Goal: Find specific page/section: Find specific page/section

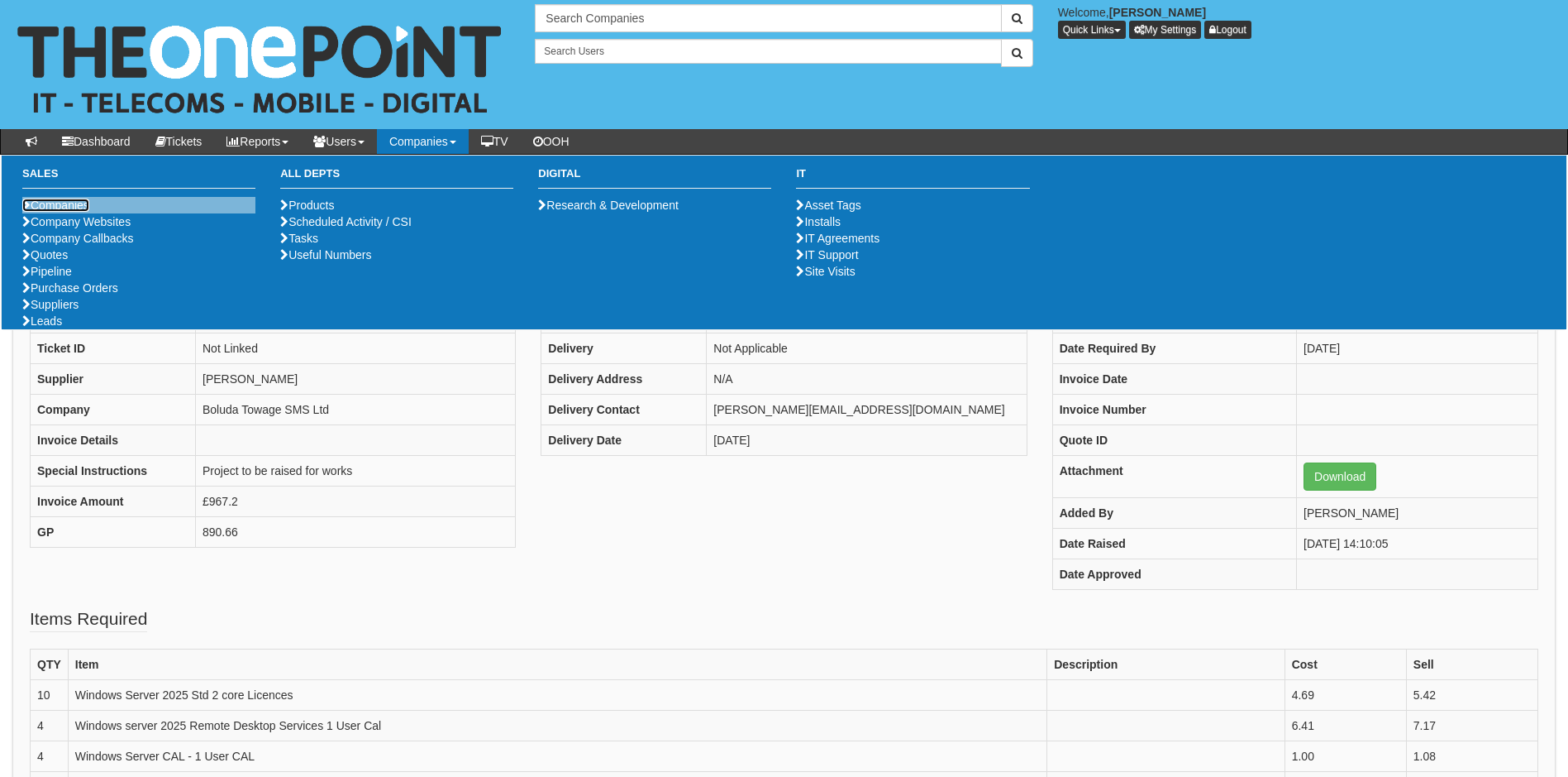
click at [64, 199] on link "Companies" at bounding box center [56, 205] width 67 height 13
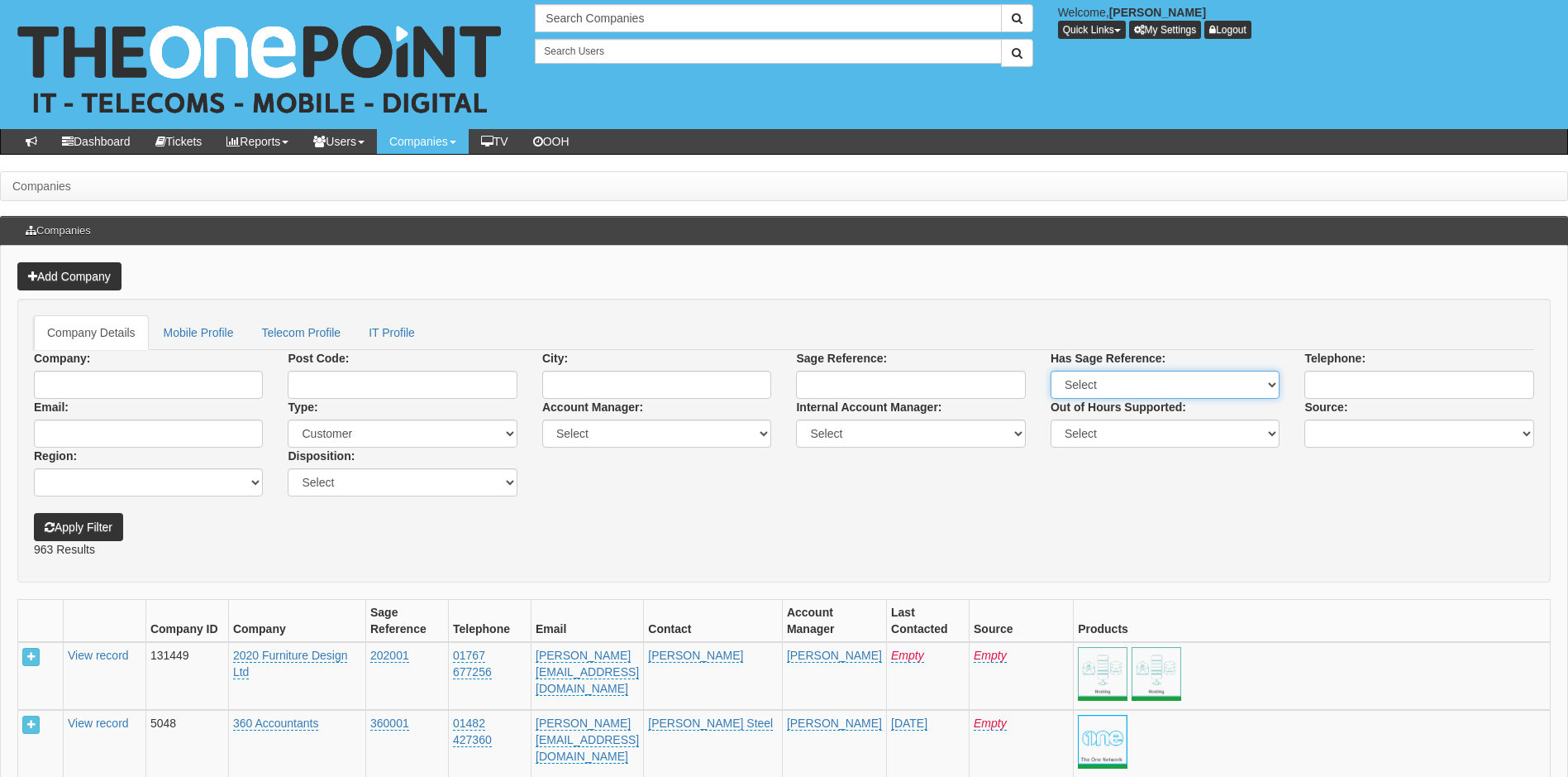
click at [1268, 388] on select "Select Yes No" at bounding box center [1165, 385] width 229 height 28
select select "Yes"
click at [1050, 371] on select "Select Yes No" at bounding box center [1165, 385] width 229 height 28
click at [68, 377] on input "Company:" at bounding box center [148, 385] width 229 height 28
type input "david bancroft"
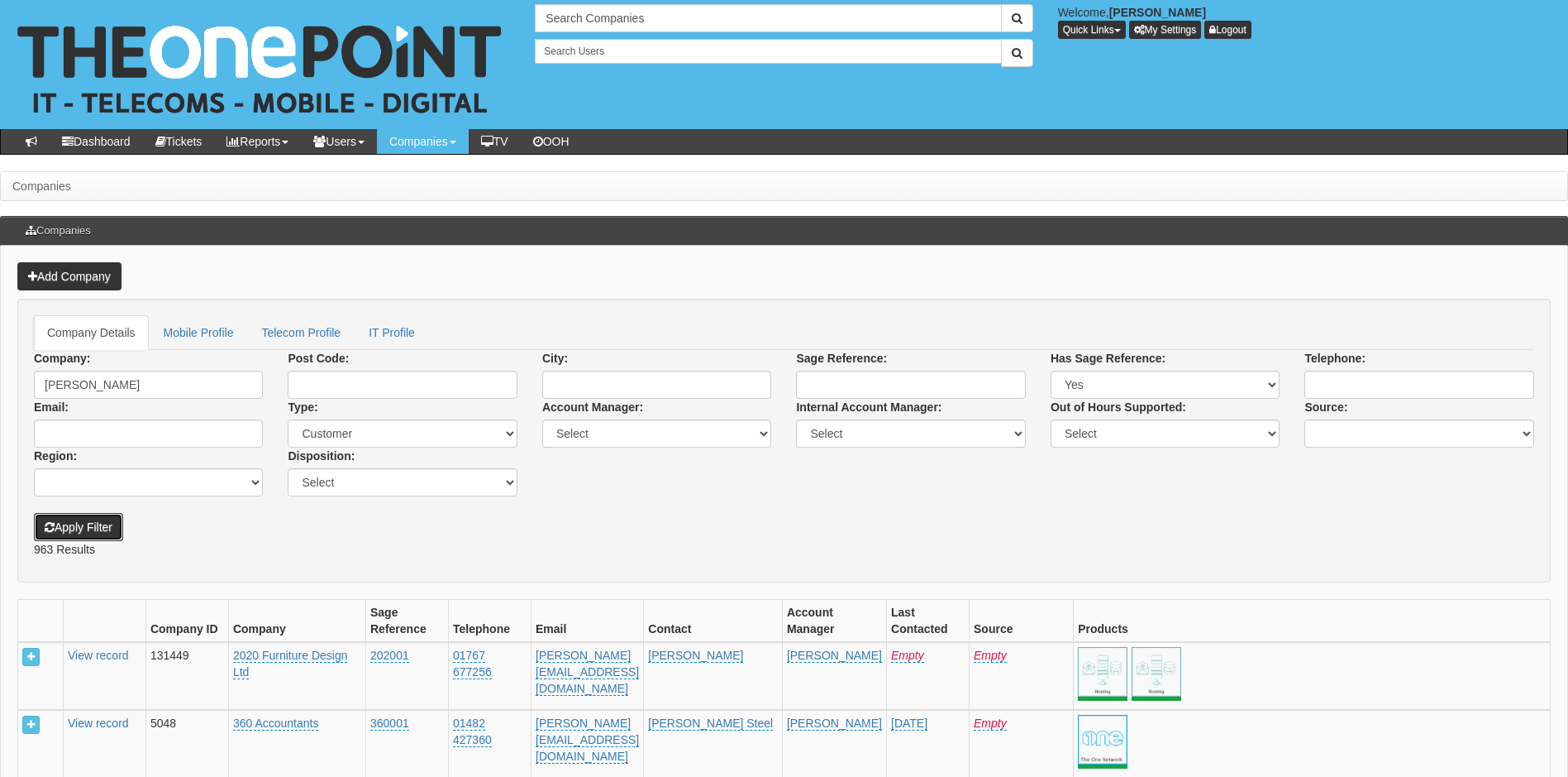
click at [102, 521] on button "Apply Filter" at bounding box center [78, 527] width 89 height 28
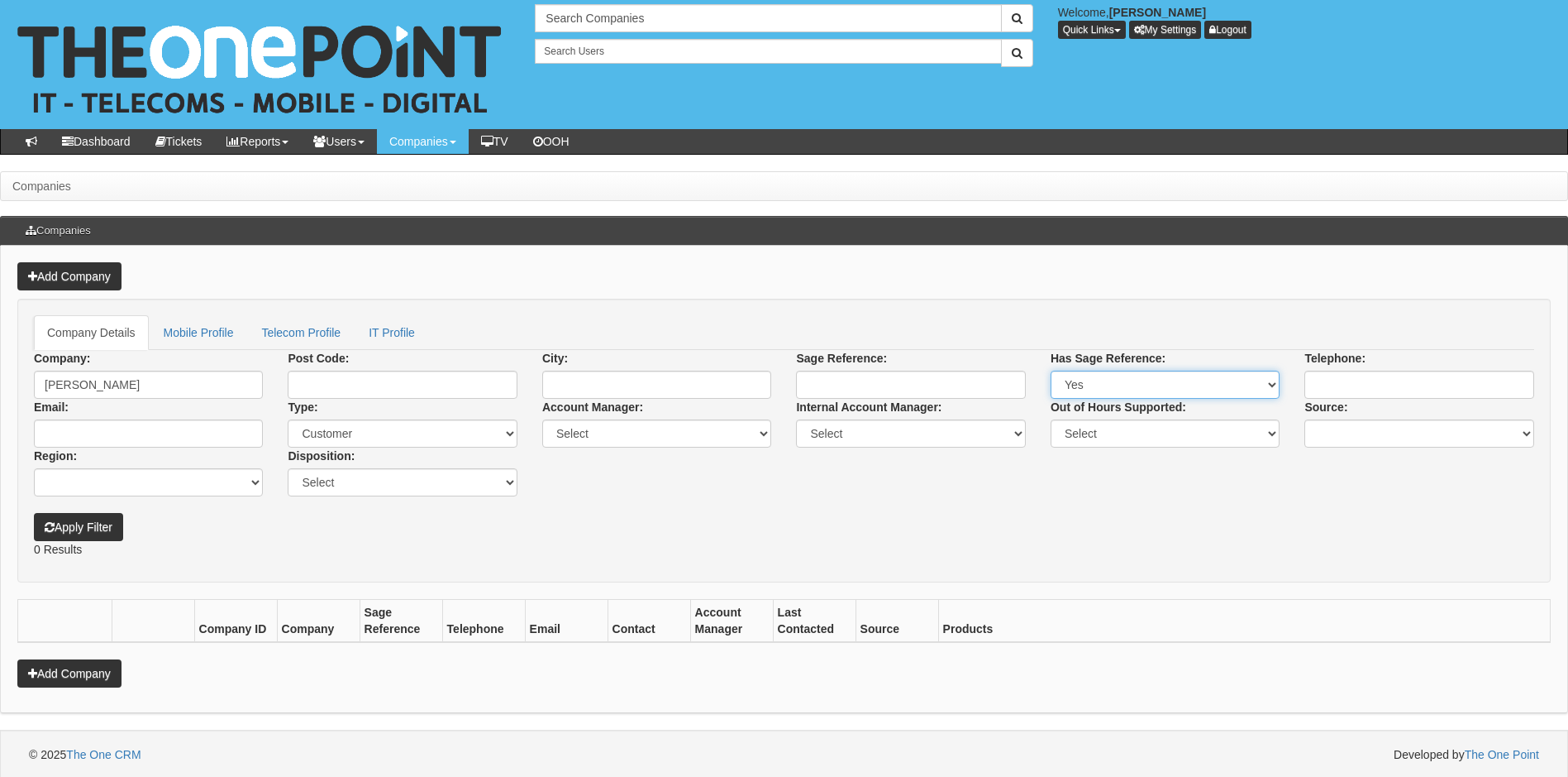
click at [1270, 381] on select "Select Yes No" at bounding box center [1165, 385] width 229 height 28
select select
click at [1050, 371] on select "Select Yes No" at bounding box center [1165, 385] width 229 height 28
click at [105, 524] on button "Apply Filter" at bounding box center [78, 527] width 89 height 28
click at [889, 389] on input "Sage Reference:" at bounding box center [911, 385] width 229 height 28
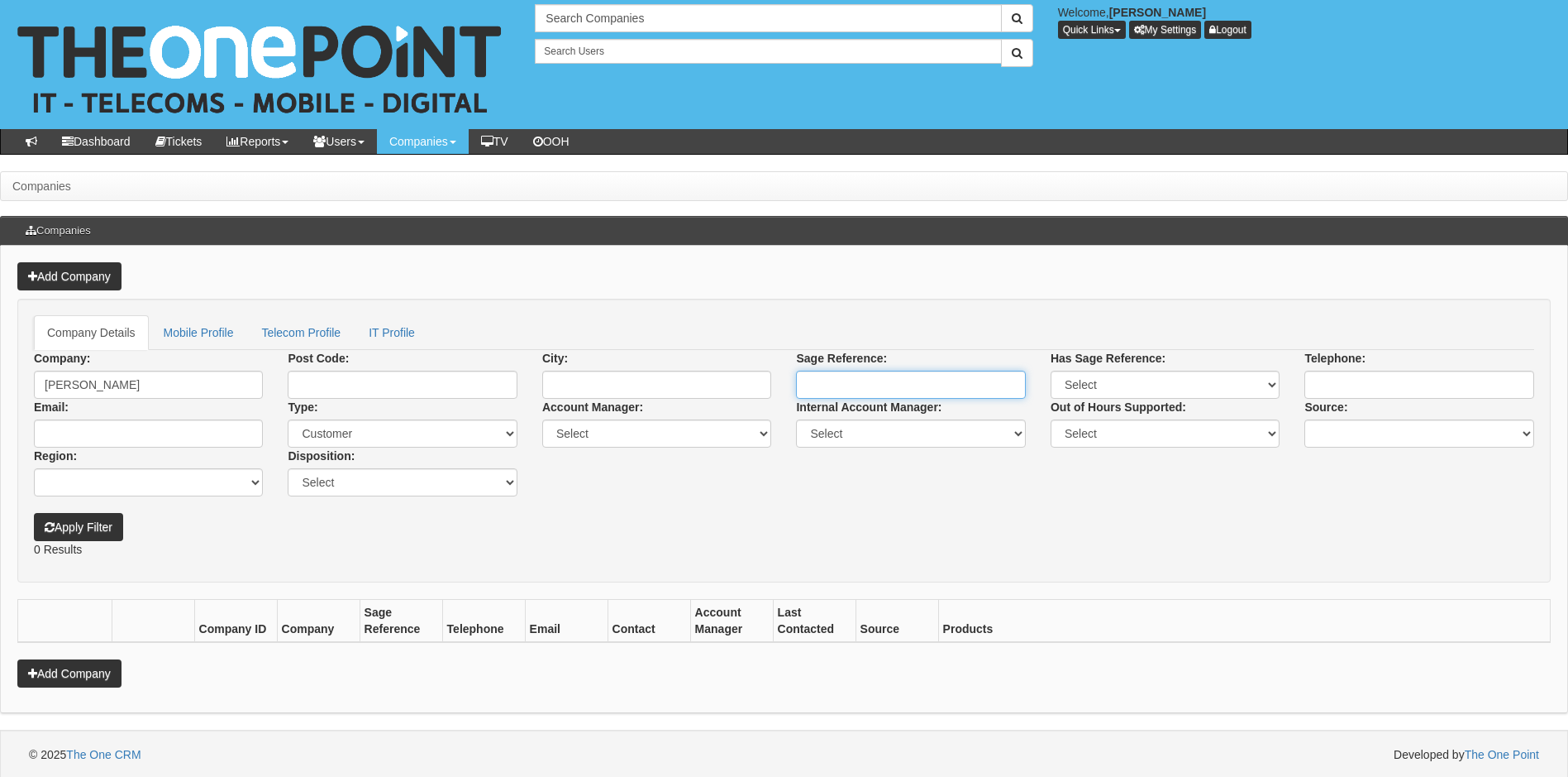
paste input "DAV007"
type input "DAV007"
click at [124, 386] on input "[PERSON_NAME]" at bounding box center [148, 385] width 229 height 28
click at [124, 386] on input "david bancroft" at bounding box center [148, 385] width 229 height 28
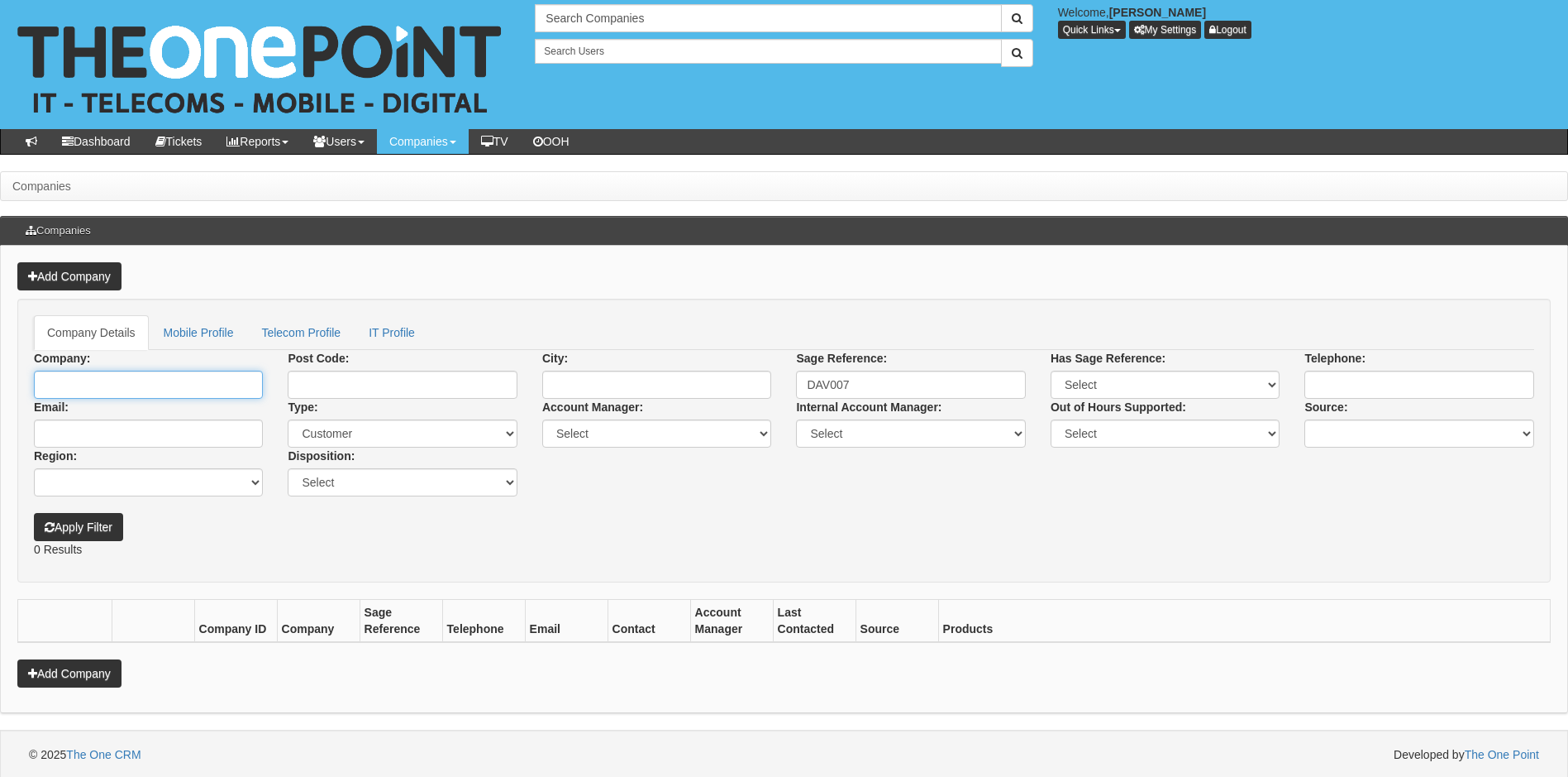
click at [34, 513] on button "Apply Filter" at bounding box center [78, 527] width 89 height 28
click at [1275, 380] on select "Select Yes No" at bounding box center [1165, 385] width 229 height 28
select select "Yes"
click at [1050, 371] on select "Select Yes No" at bounding box center [1165, 385] width 229 height 28
click at [92, 529] on button "Apply Filter" at bounding box center [78, 527] width 89 height 28
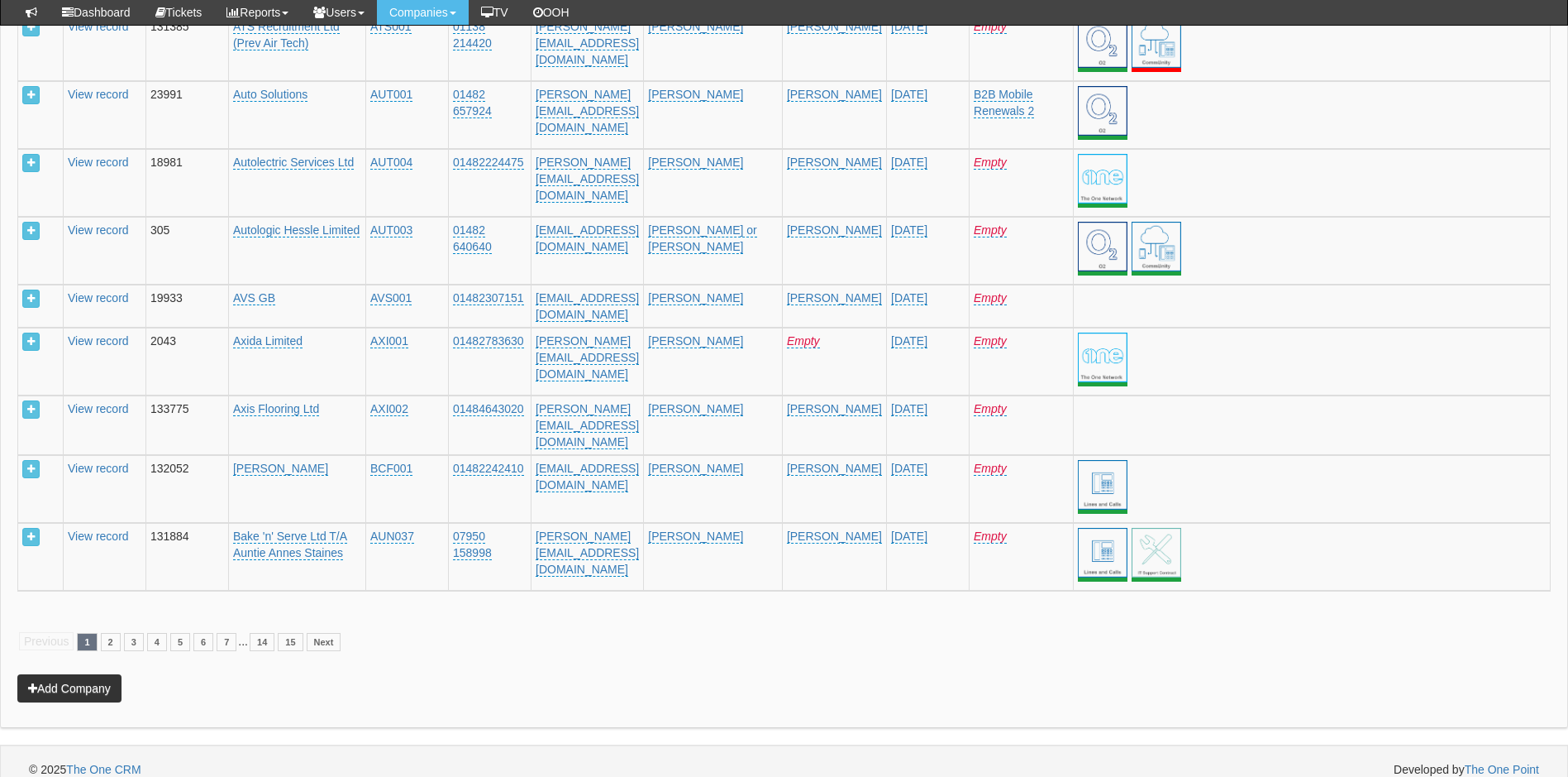
scroll to position [3221, 0]
click at [200, 632] on link "6" at bounding box center [204, 641] width 20 height 18
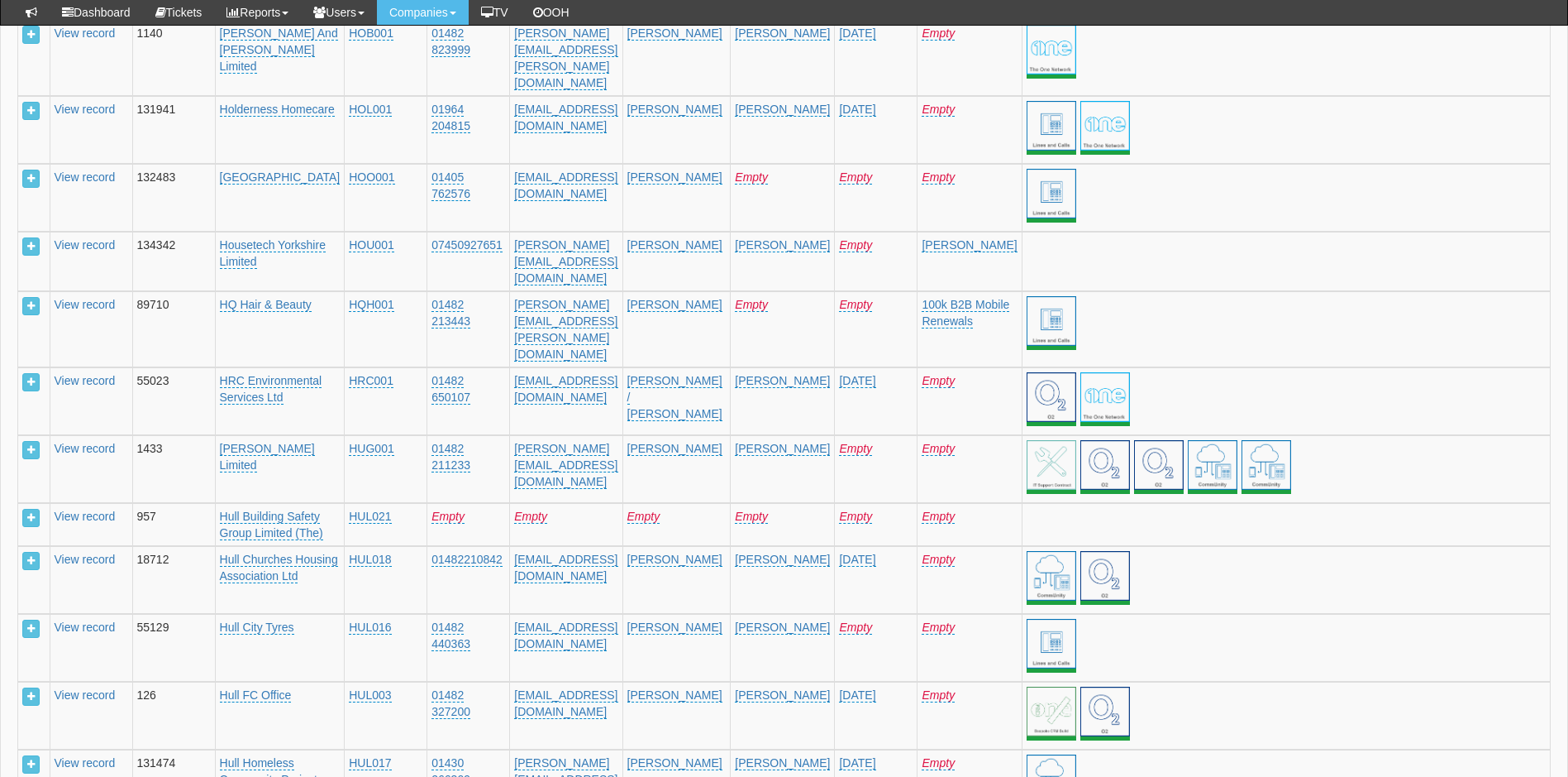
scroll to position [3302, 0]
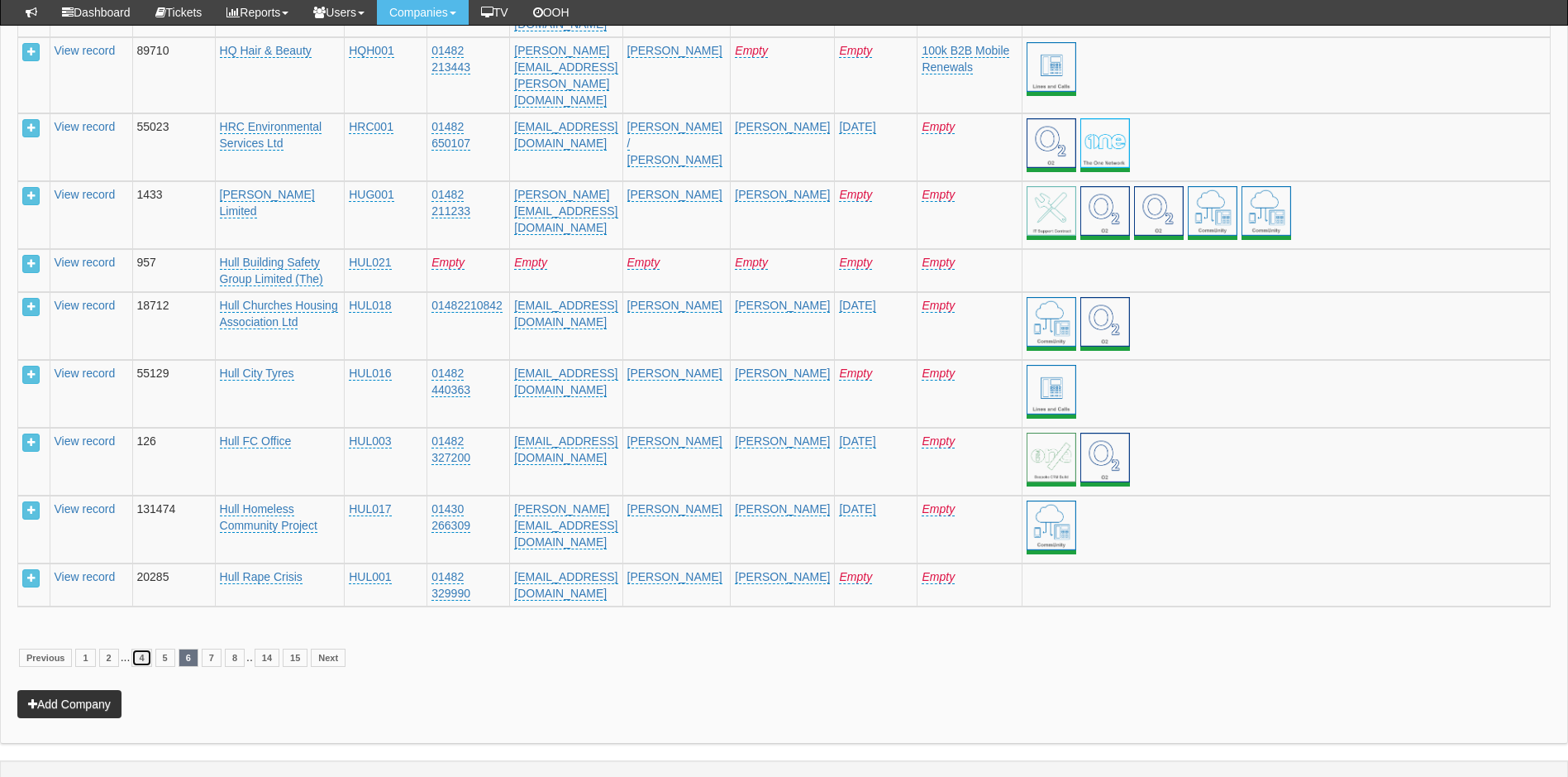
click at [133, 648] on link "4" at bounding box center [141, 657] width 20 height 18
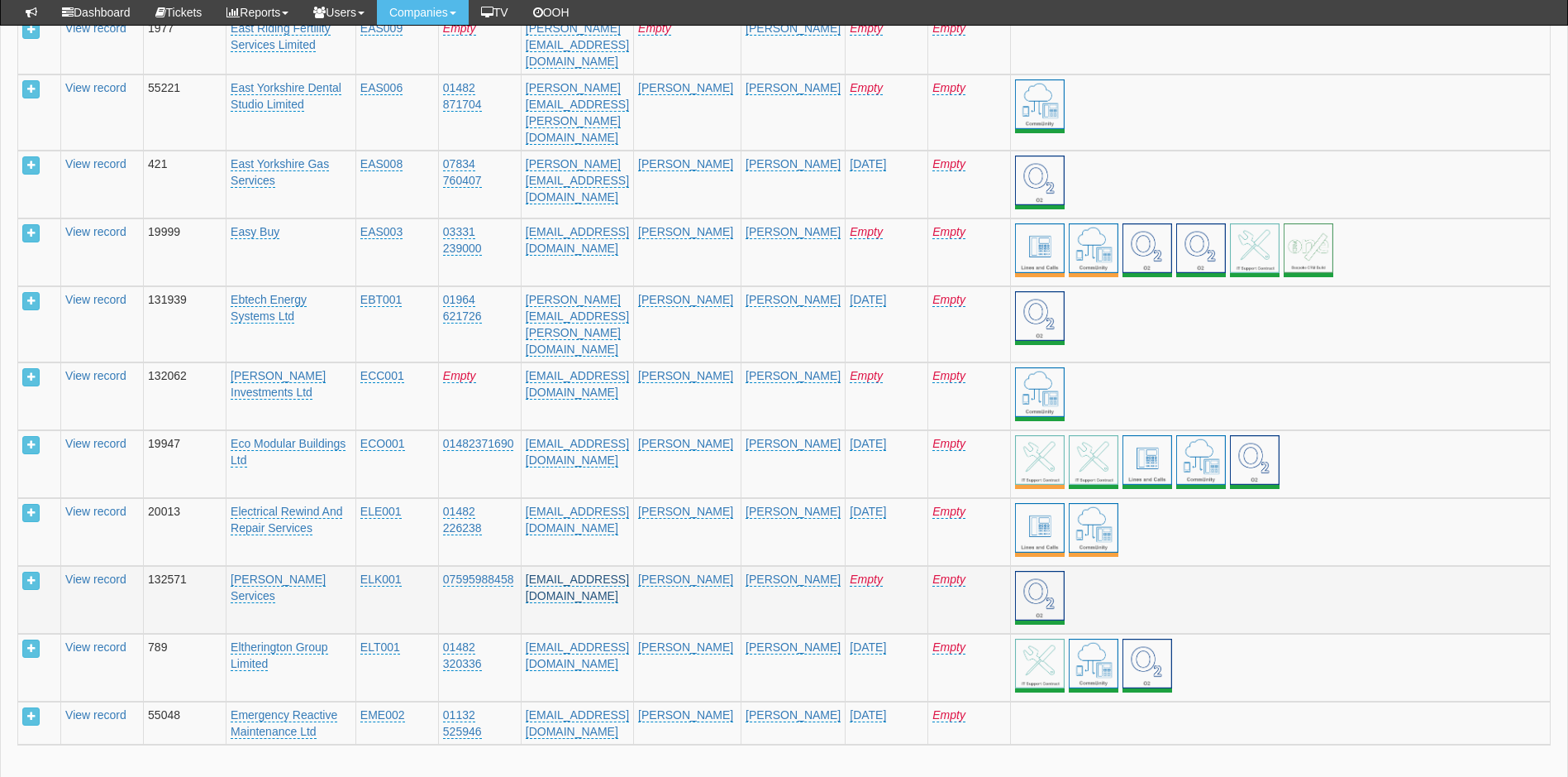
scroll to position [3367, 0]
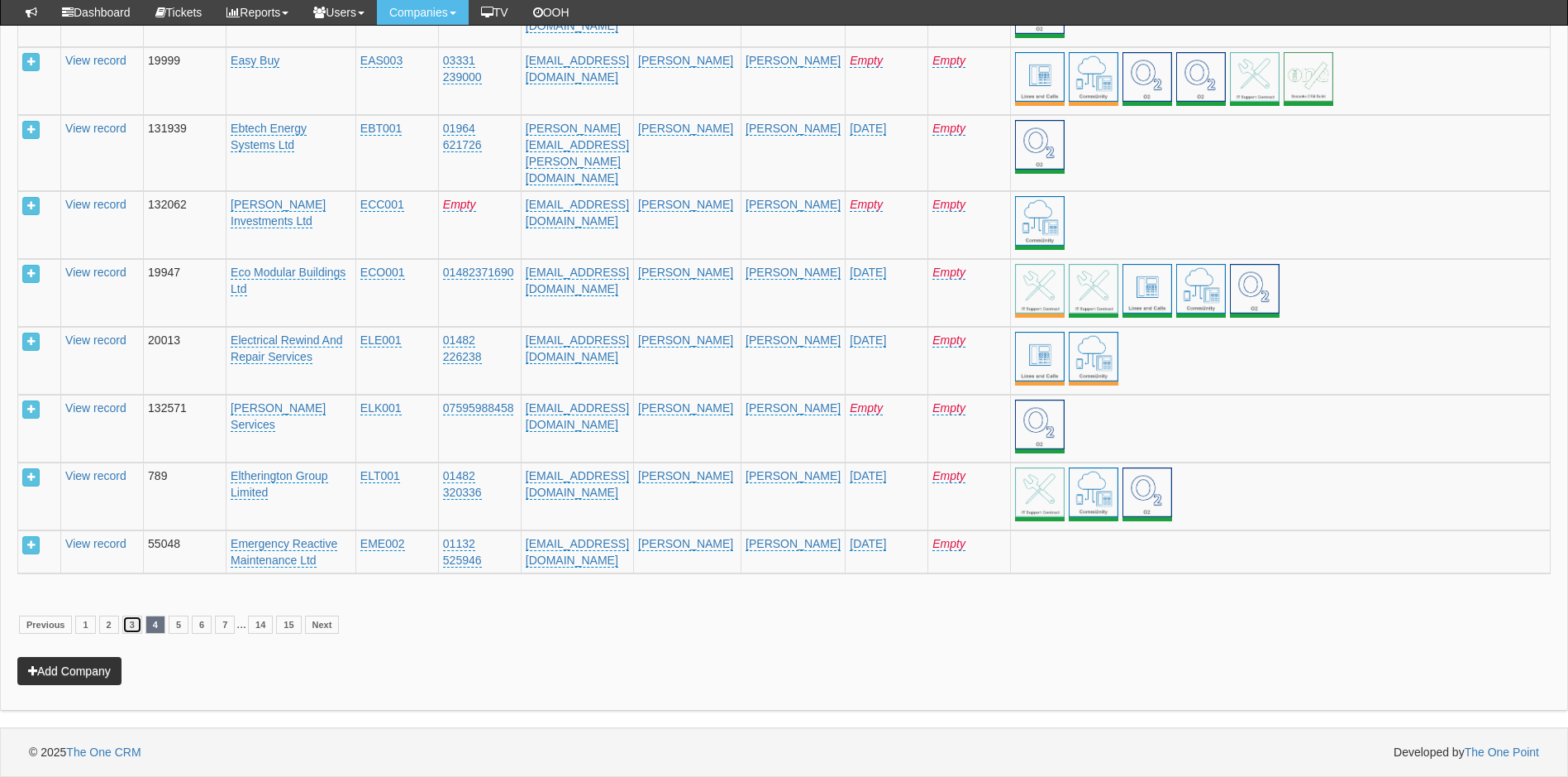
click at [132, 631] on link "3" at bounding box center [132, 624] width 20 height 18
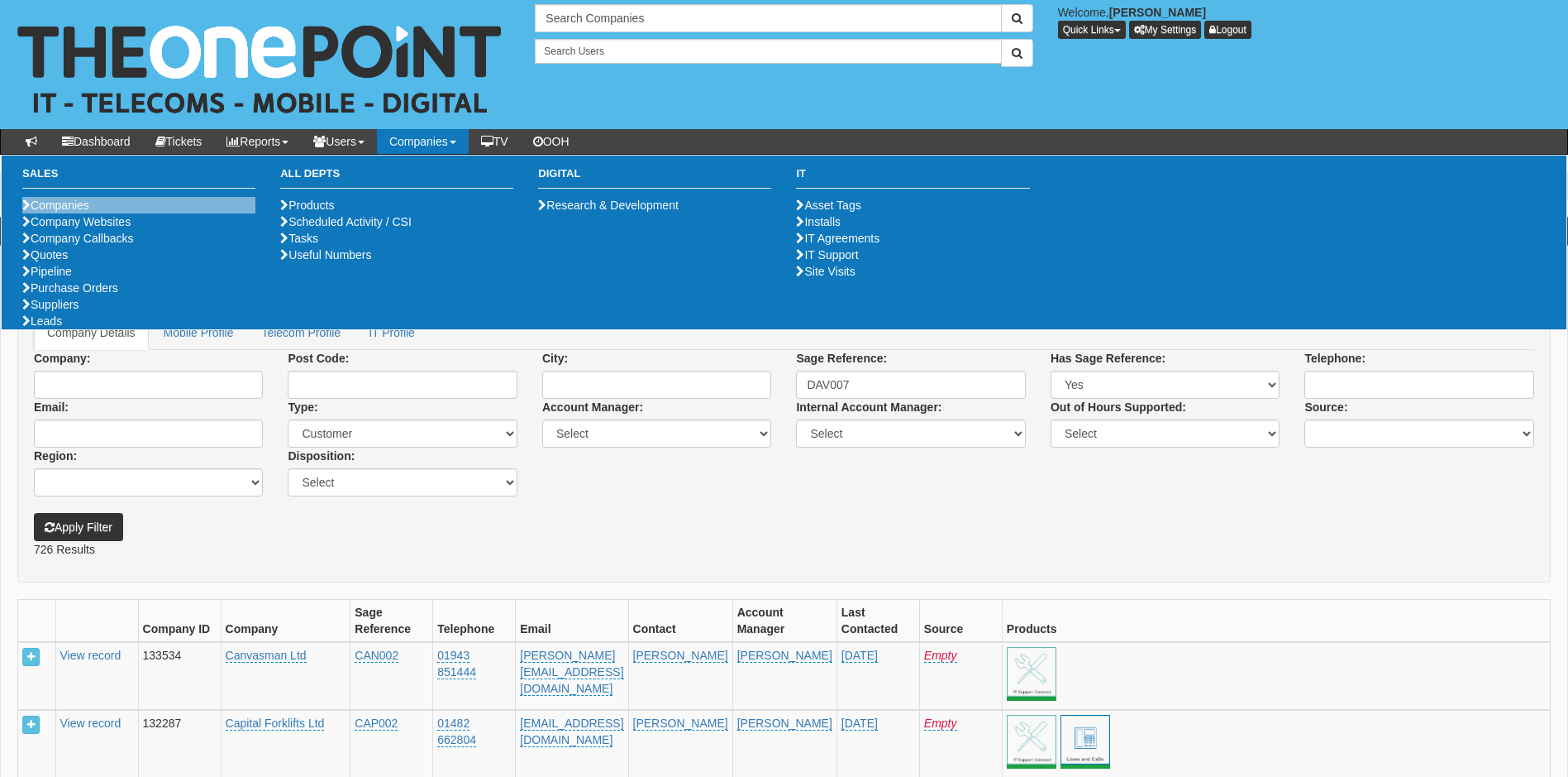
click at [77, 212] on li "Companies" at bounding box center [139, 205] width 233 height 17
click at [82, 203] on link "Companies" at bounding box center [56, 205] width 67 height 13
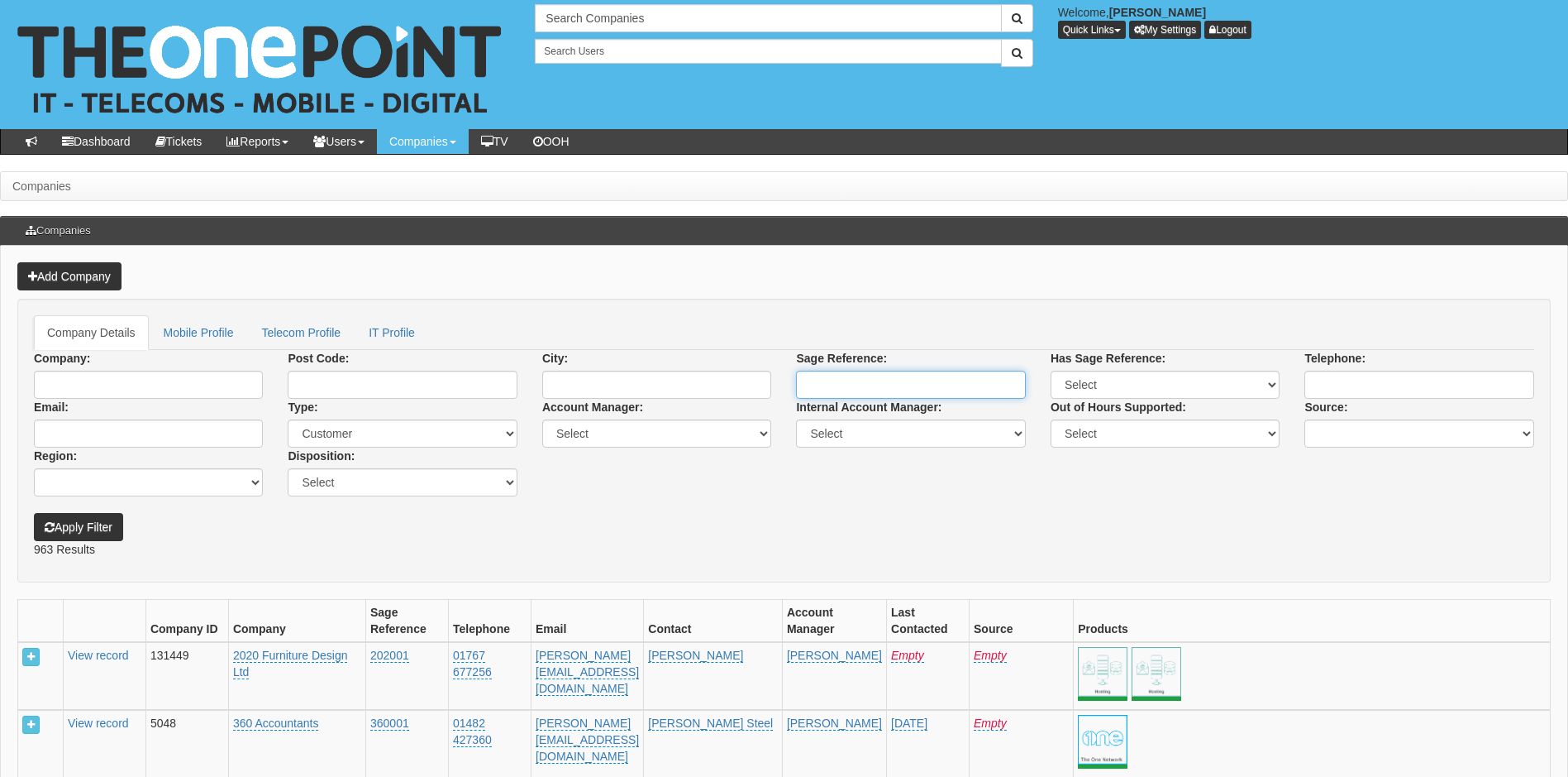
click at [860, 384] on input "Sage Reference:" at bounding box center [911, 385] width 229 height 28
paste input "DAV007"
type input "DAV007"
click at [34, 513] on button "Apply Filter" at bounding box center [78, 527] width 89 height 28
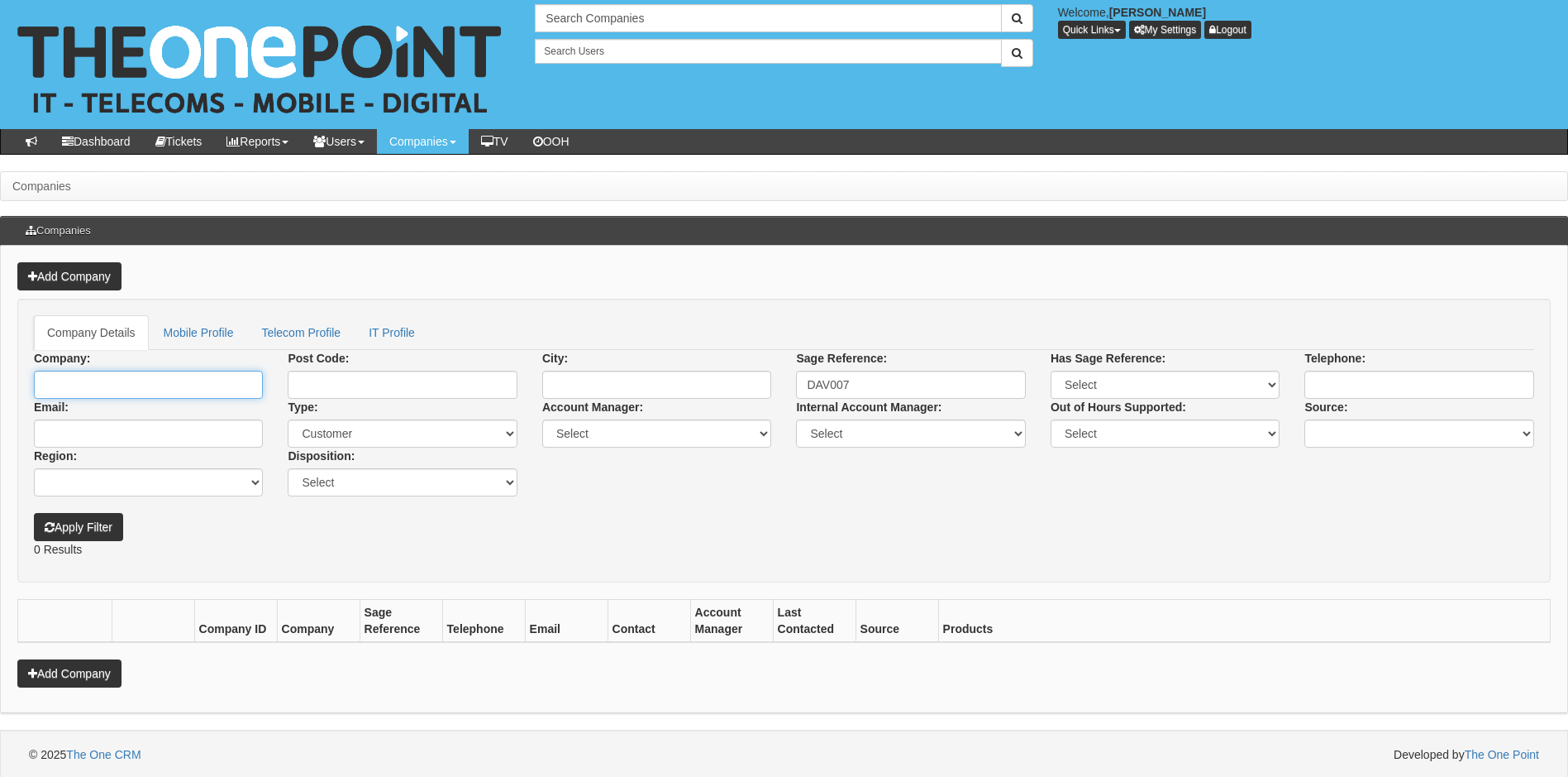
click at [119, 382] on input "Company:" at bounding box center [148, 385] width 229 height 28
type input "v"
click at [137, 388] on input "wholesale" at bounding box center [148, 385] width 229 height 28
type input "w"
